Goal: Information Seeking & Learning: Learn about a topic

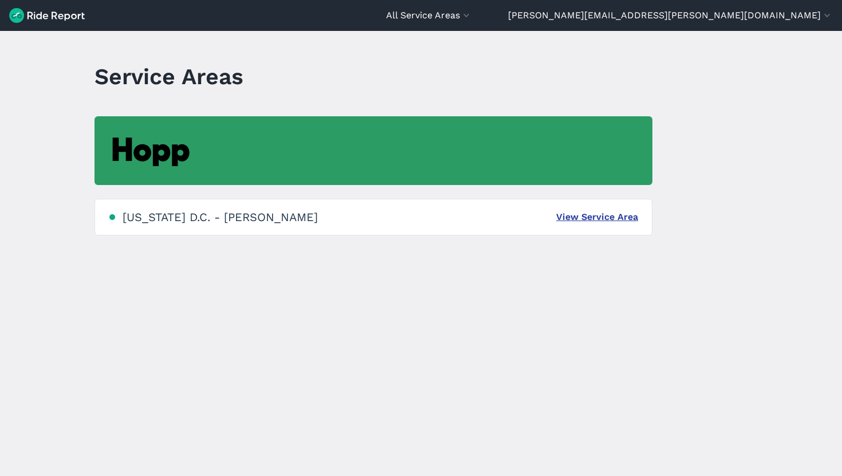
click at [588, 220] on link "View Service Area" at bounding box center [597, 217] width 82 height 14
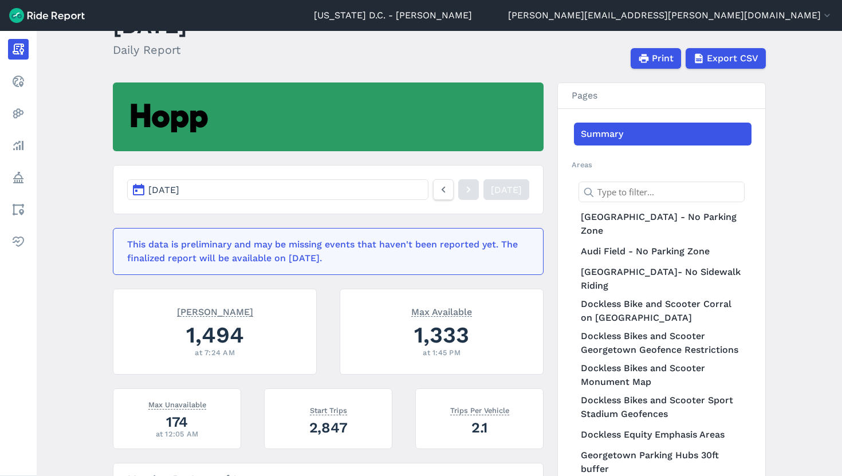
scroll to position [50, 0]
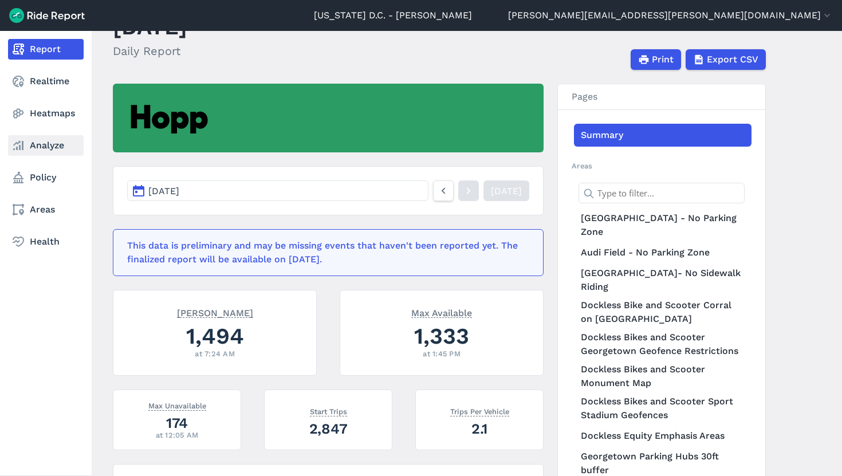
click at [42, 142] on link "Analyze" at bounding box center [46, 145] width 76 height 21
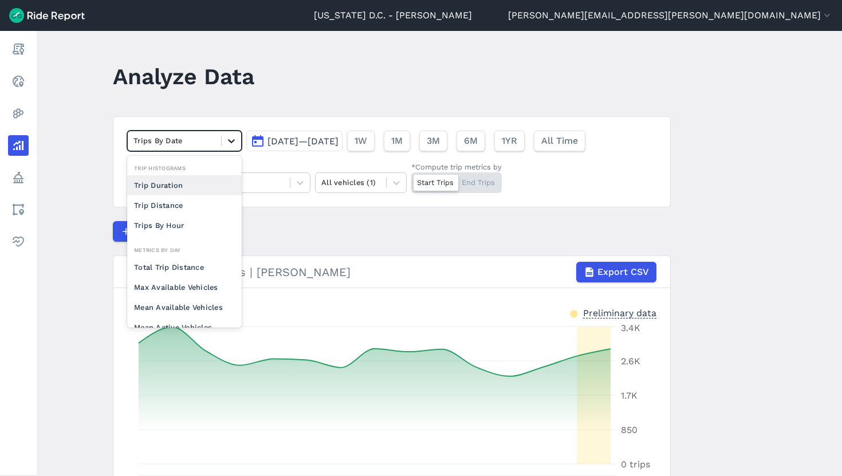
click at [230, 143] on icon at bounding box center [231, 140] width 11 height 11
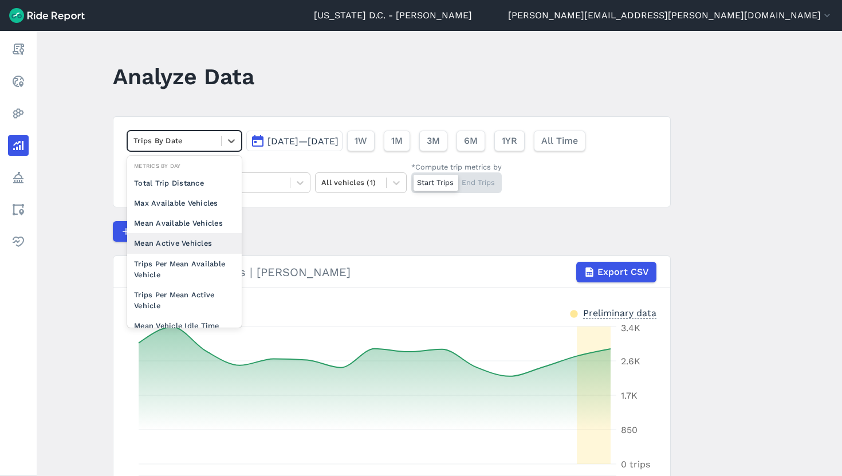
scroll to position [99, 0]
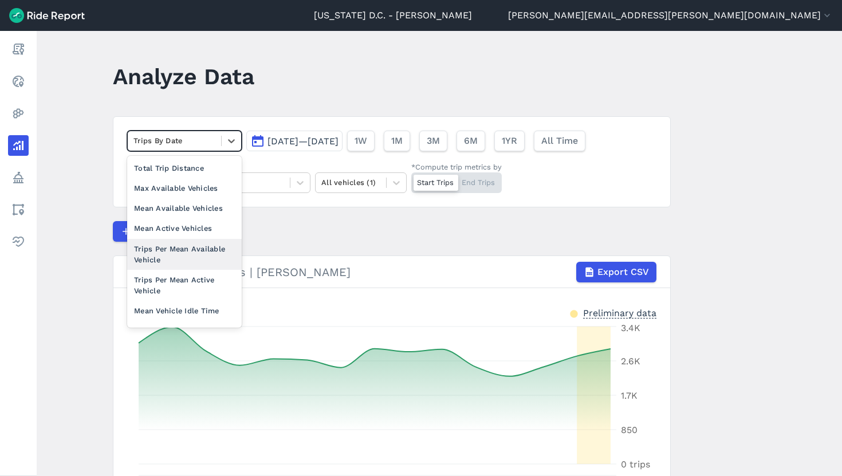
click at [163, 252] on div "Trips Per Mean Available Vehicle" at bounding box center [184, 254] width 115 height 31
